Goal: Task Accomplishment & Management: Complete application form

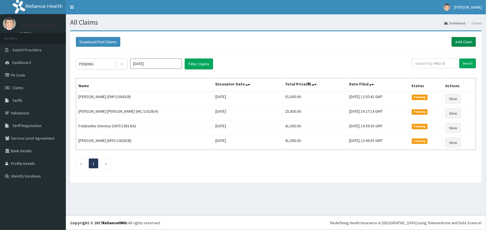
click at [463, 42] on link "Add Claim" at bounding box center [463, 42] width 24 height 10
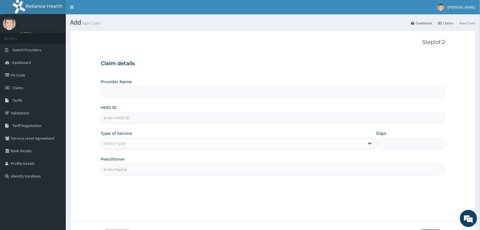
click at [120, 120] on input "HMO ID" at bounding box center [273, 117] width 345 height 11
type input "VISION PLANET EYE CARE"
type input "SES/10023/C"
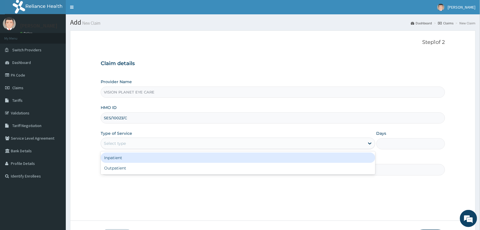
click at [141, 172] on div "Outpatient" at bounding box center [238, 168] width 275 height 10
type input "1"
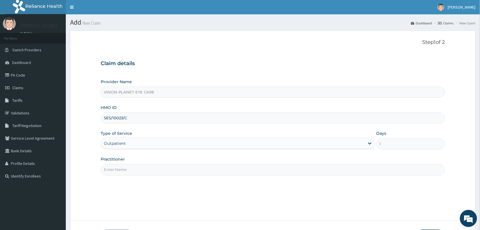
click at [157, 171] on input "Practitioner" at bounding box center [273, 169] width 345 height 11
type input "DR NDIDI="
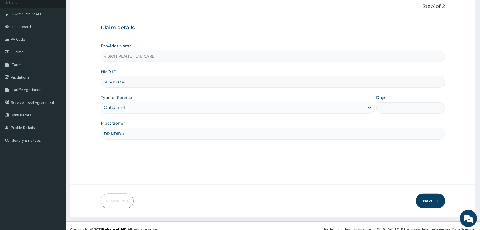
scroll to position [39, 0]
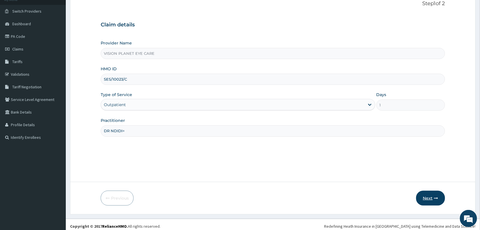
click at [429, 198] on button "Next" at bounding box center [430, 197] width 29 height 15
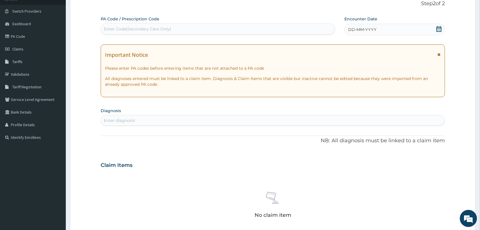
click at [443, 29] on div "DD-MM-YYYY" at bounding box center [395, 29] width 100 height 11
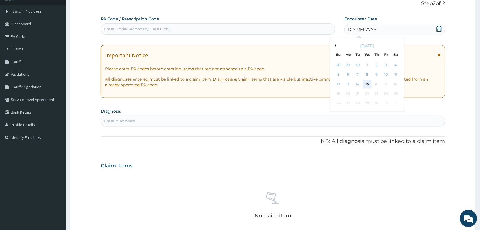
click at [371, 85] on div "15" at bounding box center [367, 84] width 9 height 9
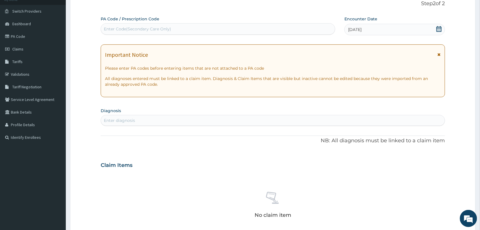
paste input "PA/EDCF93"
type input "PA/EDCF93"
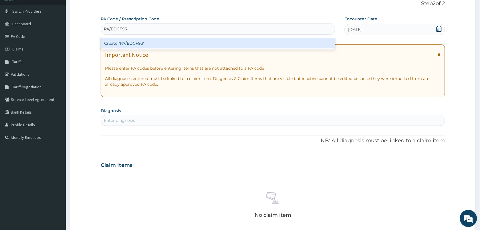
click at [147, 43] on div "Create "PA/EDCF93"" at bounding box center [218, 43] width 235 height 10
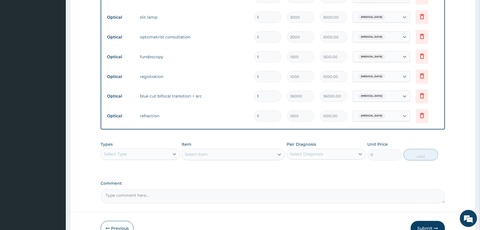
scroll to position [274, 0]
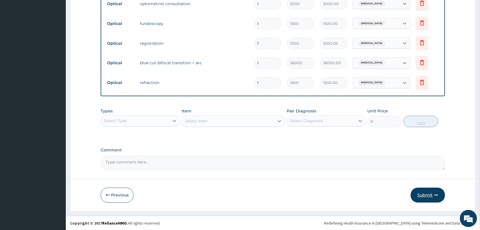
click at [435, 195] on icon "button" at bounding box center [437, 195] width 4 height 4
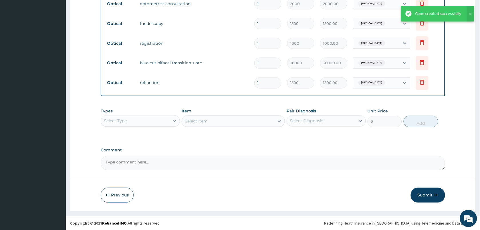
click at [445, 13] on div "Claim created successfully" at bounding box center [439, 14] width 46 height 6
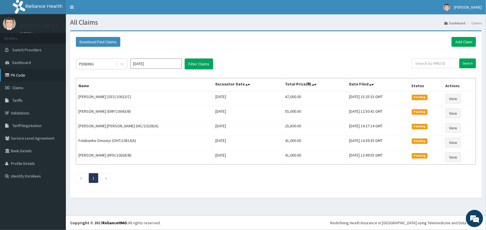
click at [33, 76] on link "PA Code" at bounding box center [33, 75] width 66 height 13
click at [465, 42] on link "Add Claim" at bounding box center [463, 42] width 24 height 10
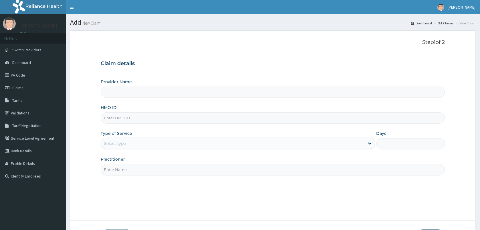
click at [123, 116] on input "HMO ID" at bounding box center [273, 117] width 345 height 11
type input "VISION PLANET EYE CARE"
type input "DAT/10012/A"
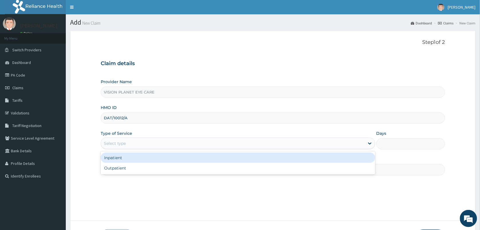
click at [147, 168] on div "Outpatient" at bounding box center [238, 168] width 275 height 10
type input "1"
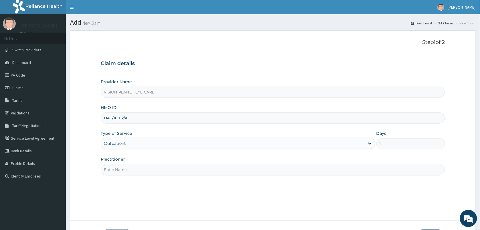
click at [136, 170] on input "Practitioner" at bounding box center [273, 169] width 345 height 11
type input "DR NDIDI="
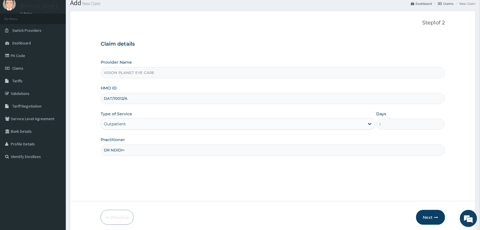
scroll to position [42, 0]
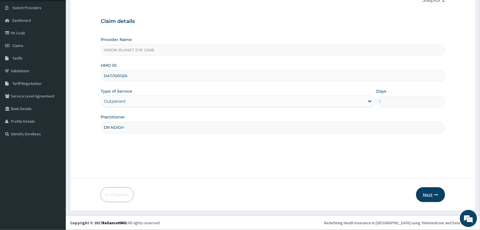
click at [442, 192] on button "Next" at bounding box center [430, 194] width 29 height 15
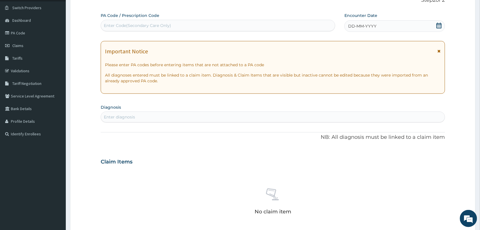
click at [433, 26] on div "DD-MM-YYYY" at bounding box center [395, 25] width 100 height 11
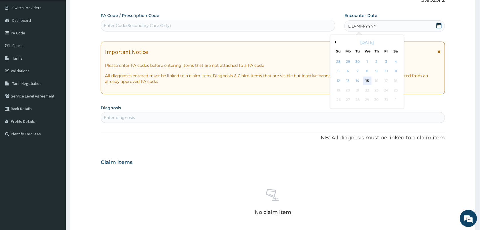
click at [369, 80] on div "15" at bounding box center [367, 80] width 9 height 9
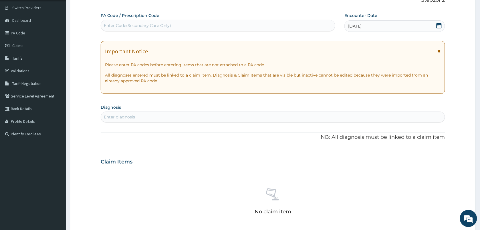
paste input "PA/28C86B"
type input "PA/28C86B"
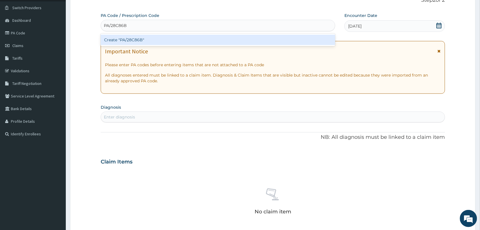
click at [158, 37] on div "Create "PA/28C86B"" at bounding box center [218, 40] width 235 height 10
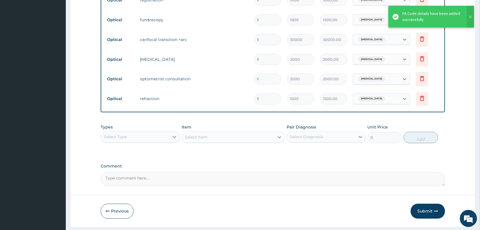
scroll to position [274, 0]
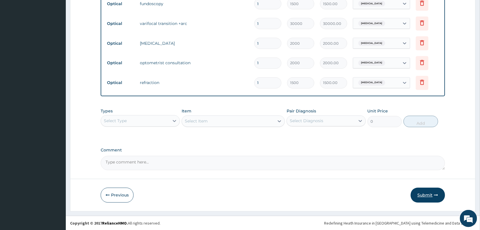
click at [427, 194] on button "Submit" at bounding box center [428, 194] width 34 height 15
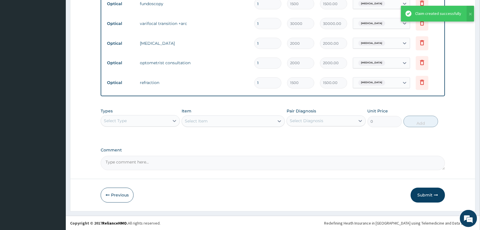
click at [448, 15] on div "Claim created successfully" at bounding box center [439, 14] width 46 height 6
click at [440, 11] on div "Claim created successfully" at bounding box center [439, 14] width 46 height 6
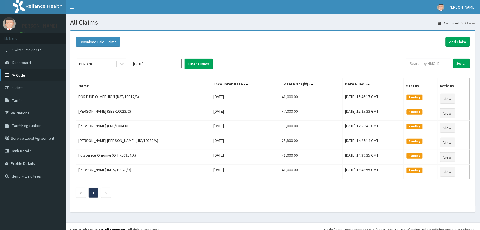
click at [50, 76] on link "PA Code" at bounding box center [33, 75] width 66 height 13
click at [45, 75] on link "PA Code" at bounding box center [33, 75] width 66 height 13
click at [42, 74] on link "PA Code" at bounding box center [33, 75] width 66 height 13
click at [29, 79] on link "PA Code" at bounding box center [33, 75] width 66 height 13
click at [43, 75] on link "PA Code" at bounding box center [33, 75] width 66 height 13
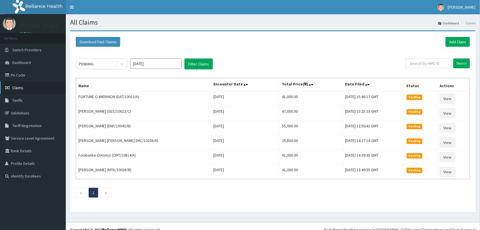
click at [31, 82] on link "Claims" at bounding box center [33, 87] width 66 height 13
click at [28, 73] on link "PA Code" at bounding box center [33, 75] width 66 height 13
click at [27, 77] on link "PA Code" at bounding box center [33, 75] width 66 height 13
click at [42, 74] on link "PA Code" at bounding box center [33, 75] width 66 height 13
click at [40, 74] on link "PA Code" at bounding box center [33, 75] width 66 height 13
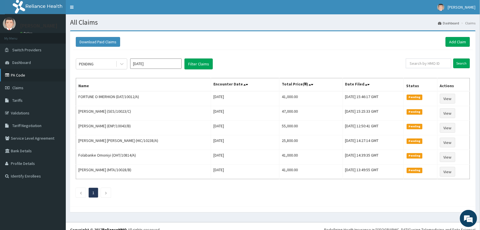
click at [19, 77] on link "PA Code" at bounding box center [33, 75] width 66 height 13
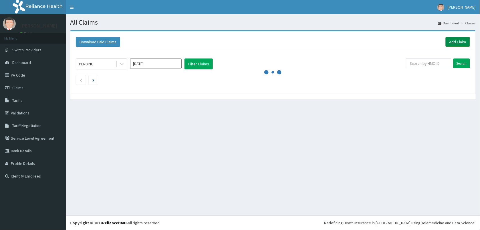
click at [467, 45] on link "Add Claim" at bounding box center [458, 42] width 24 height 10
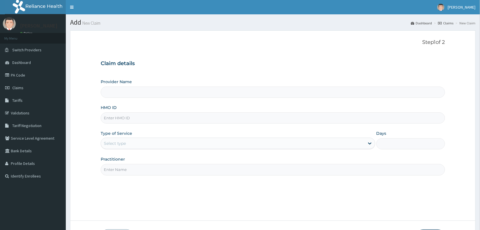
click at [128, 119] on input "HMO ID" at bounding box center [273, 117] width 345 height 11
type input "VISION PLANET EYE CARE"
type input "S"
click at [21, 80] on link "PA Code" at bounding box center [33, 75] width 66 height 13
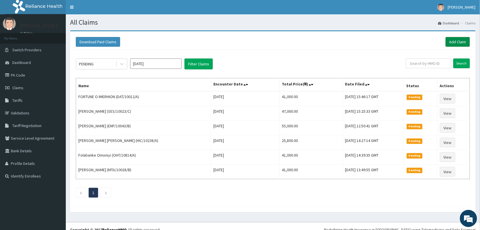
click at [457, 42] on link "Add Claim" at bounding box center [458, 42] width 24 height 10
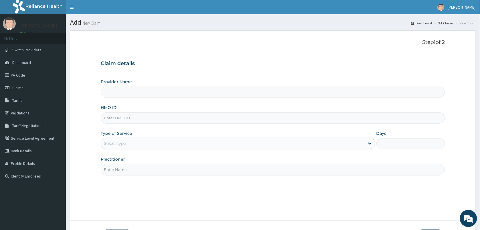
click at [122, 120] on input "HMO ID" at bounding box center [273, 117] width 345 height 11
type input "SES"
type input "VISION PLANET EYE CARE"
type input "SES/10023/D"
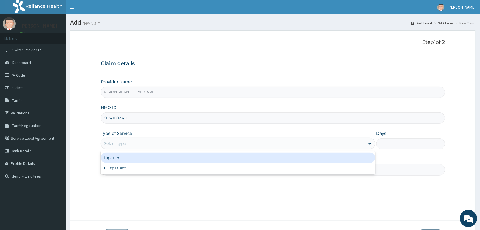
click at [132, 165] on div "Outpatient" at bounding box center [238, 168] width 275 height 10
type input "1"
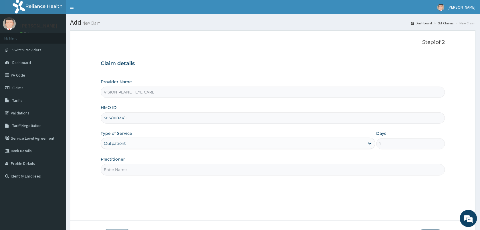
click at [138, 167] on input "Practitioner" at bounding box center [273, 169] width 345 height 11
type input "DR NDIDI="
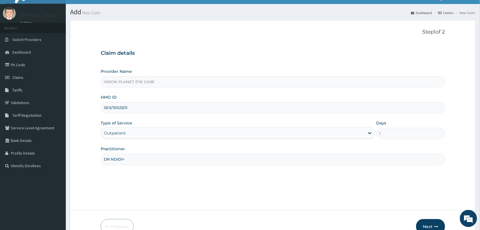
scroll to position [42, 0]
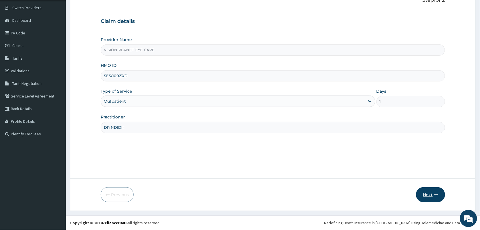
click at [436, 195] on icon "button" at bounding box center [437, 194] width 4 height 4
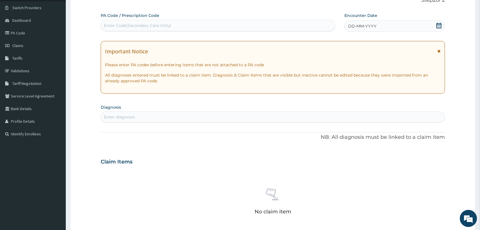
click at [382, 27] on div "DD-MM-YYYY" at bounding box center [395, 25] width 100 height 11
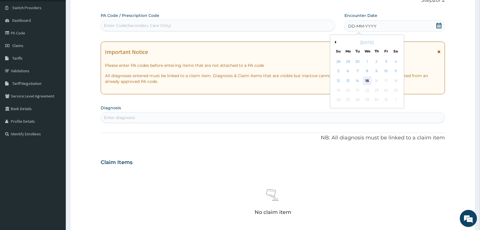
click at [368, 80] on div "15" at bounding box center [367, 80] width 9 height 9
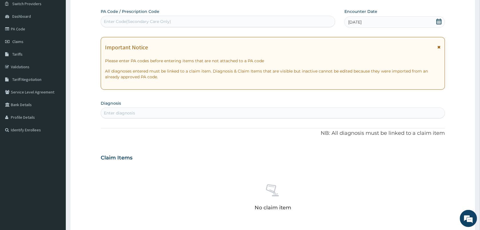
scroll to position [46, 0]
paste input "PA/11FC03"
type input "PA/11FC03"
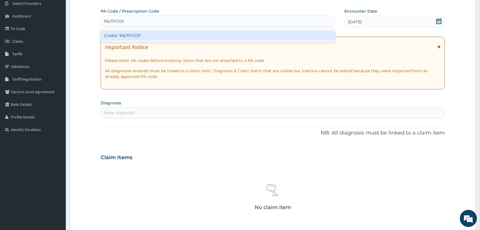
click at [167, 40] on div "Create "PA/11FC03"" at bounding box center [218, 35] width 235 height 10
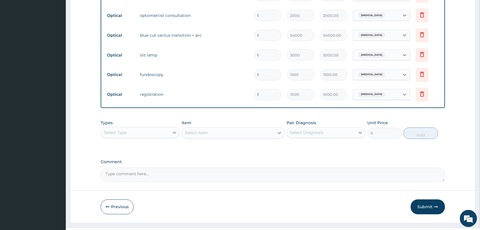
scroll to position [274, 0]
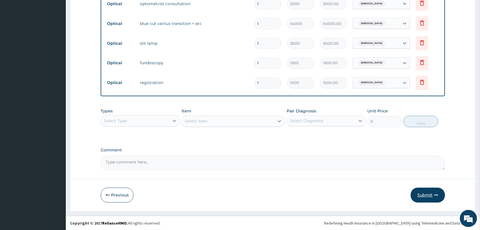
click at [427, 195] on button "Submit" at bounding box center [428, 194] width 34 height 15
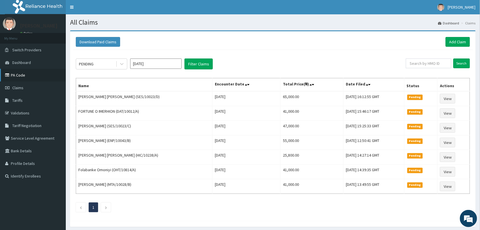
click at [31, 73] on link "PA Code" at bounding box center [33, 75] width 66 height 13
